Goal: Task Accomplishment & Management: Complete application form

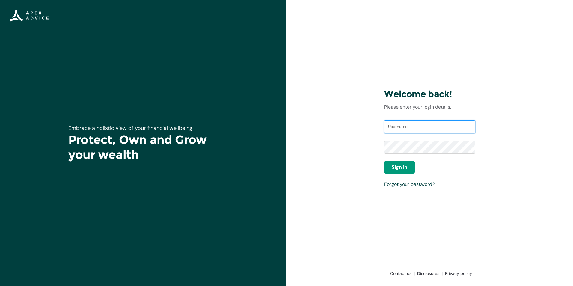
click at [401, 127] on input "Username" at bounding box center [429, 126] width 91 height 13
click at [405, 129] on input "Username" at bounding box center [429, 126] width 91 height 13
type input "silialeva@gmail.com"
click at [409, 166] on button "Sign in" at bounding box center [399, 167] width 31 height 13
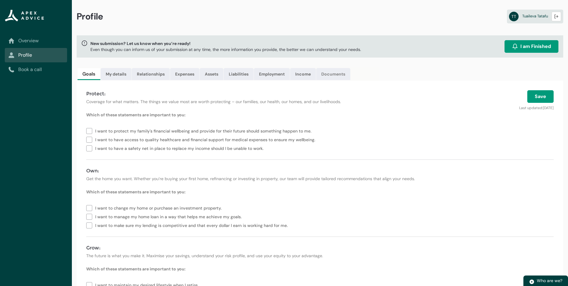
click at [333, 75] on link "Documents" at bounding box center [333, 74] width 34 height 12
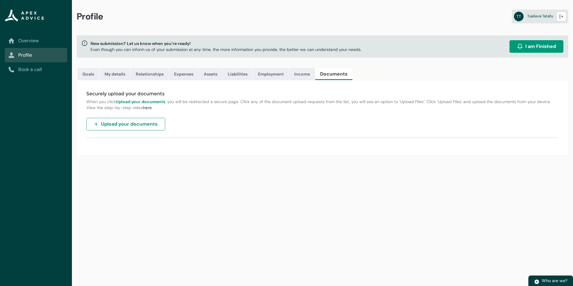
click at [132, 124] on span "Upload your documents" at bounding box center [129, 123] width 57 height 7
click at [155, 125] on span "Upload your documents" at bounding box center [129, 123] width 57 height 7
click at [120, 122] on span "Upload your documents" at bounding box center [129, 123] width 57 height 7
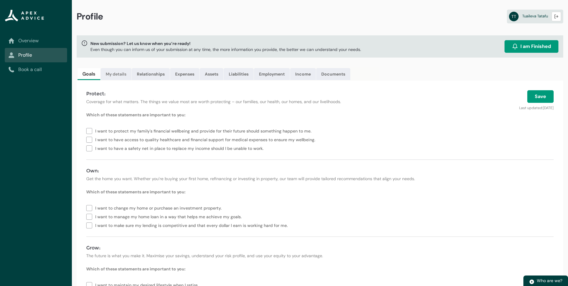
click at [119, 73] on link "My details" at bounding box center [116, 74] width 31 height 12
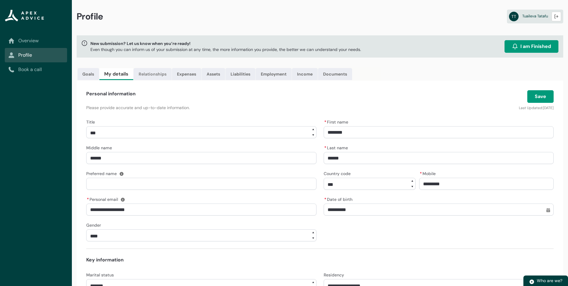
click at [154, 75] on link "Relationships" at bounding box center [153, 74] width 38 height 12
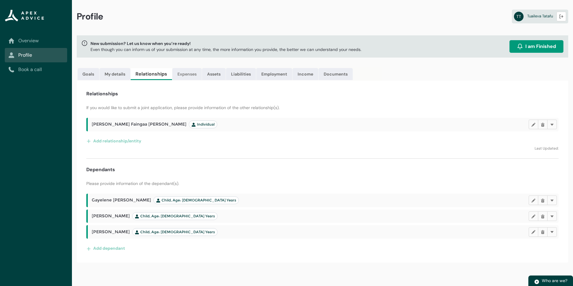
click at [181, 76] on link "Expenses" at bounding box center [186, 74] width 29 height 12
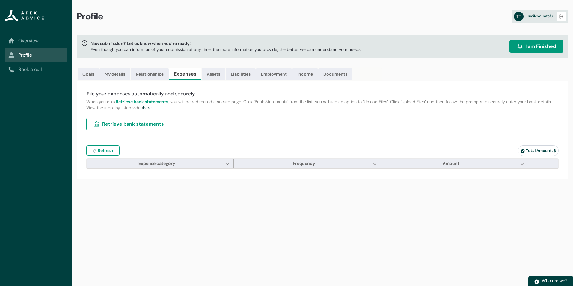
type input "***"
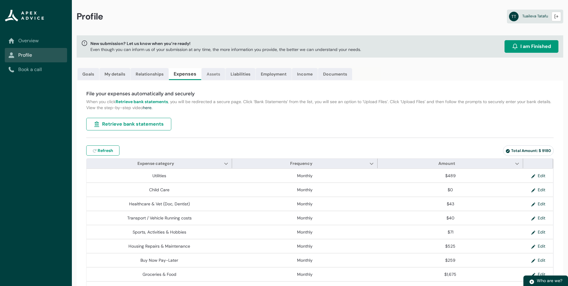
click at [214, 75] on link "Assets" at bounding box center [214, 74] width 24 height 12
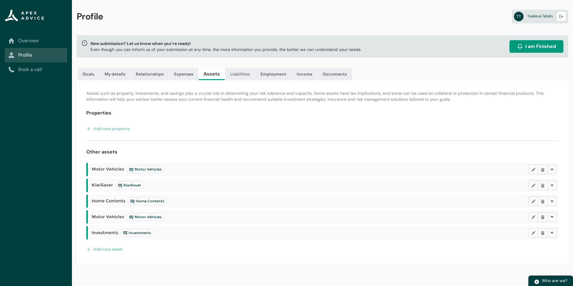
click at [239, 72] on link "Liabilities" at bounding box center [240, 74] width 30 height 12
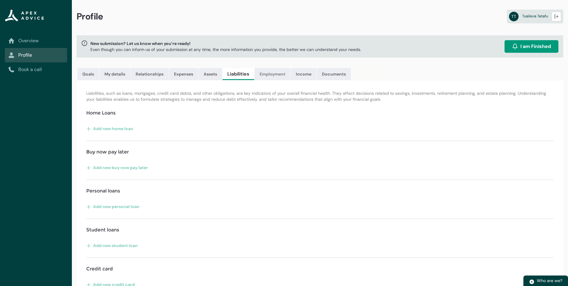
click at [276, 75] on link "Employment" at bounding box center [273, 74] width 36 height 12
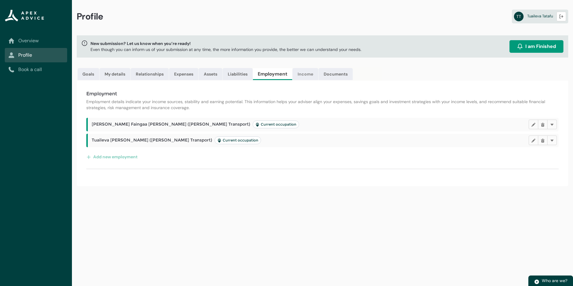
click at [308, 71] on link "Income" at bounding box center [305, 74] width 26 height 12
click at [335, 75] on link "Documents" at bounding box center [334, 74] width 34 height 12
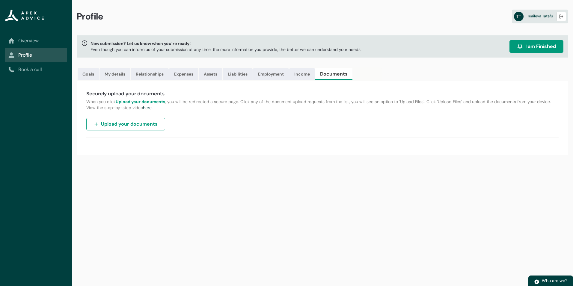
click at [535, 49] on span "I am Finished" at bounding box center [540, 46] width 31 height 7
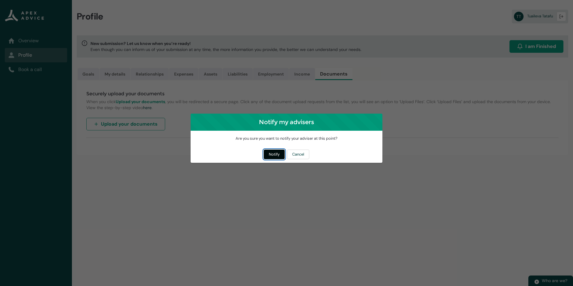
click at [272, 155] on button "Notify" at bounding box center [274, 154] width 21 height 10
